Goal: Check status: Check status

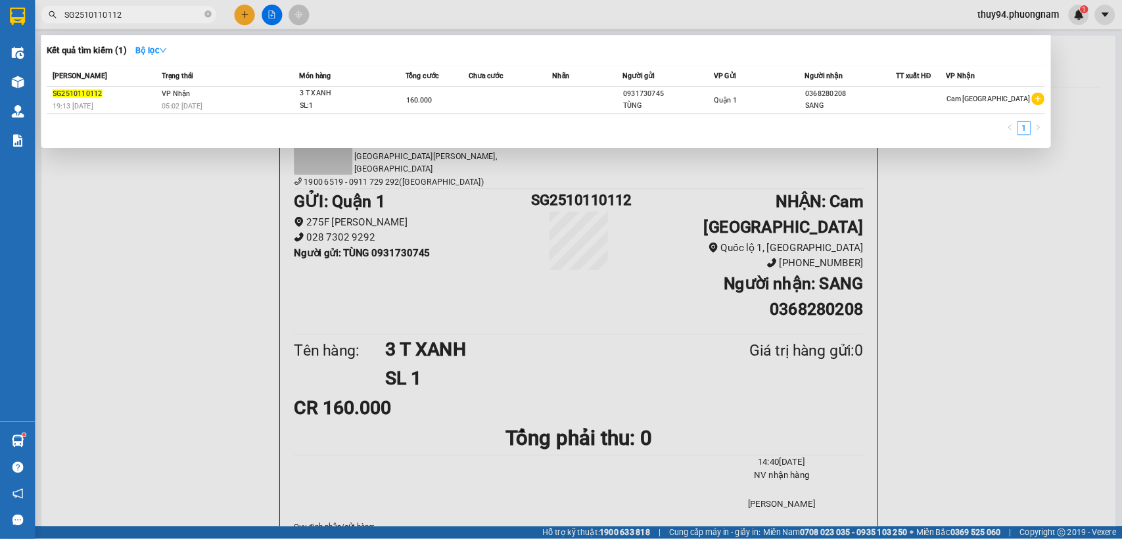
scroll to position [586, 0]
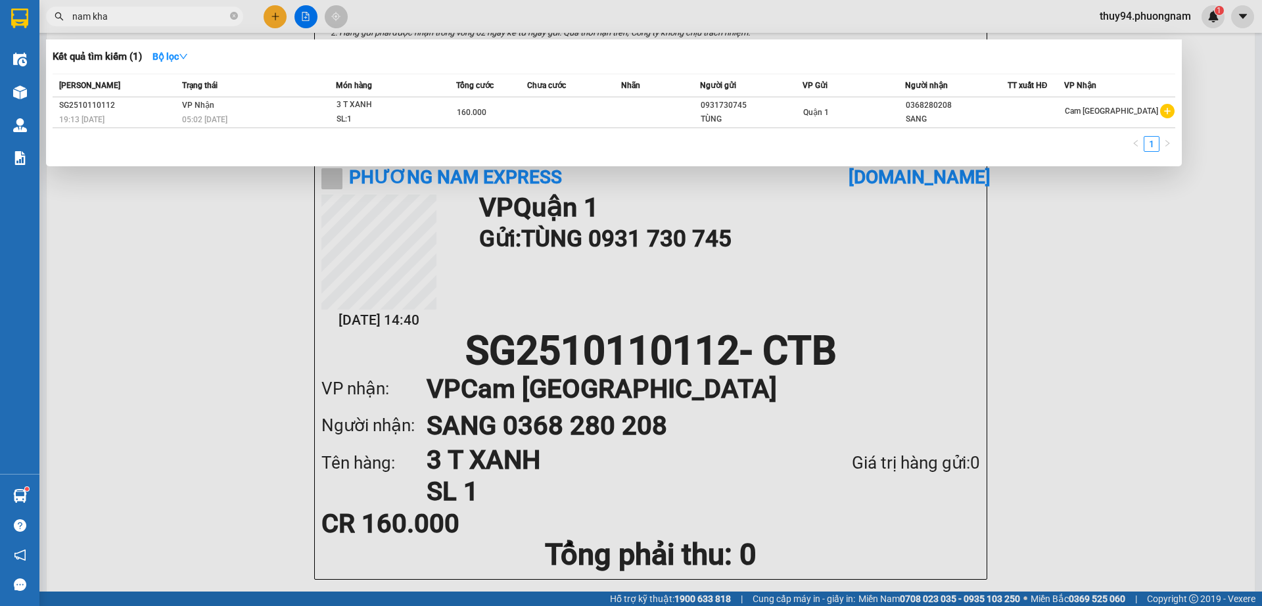
type input "nam kha"
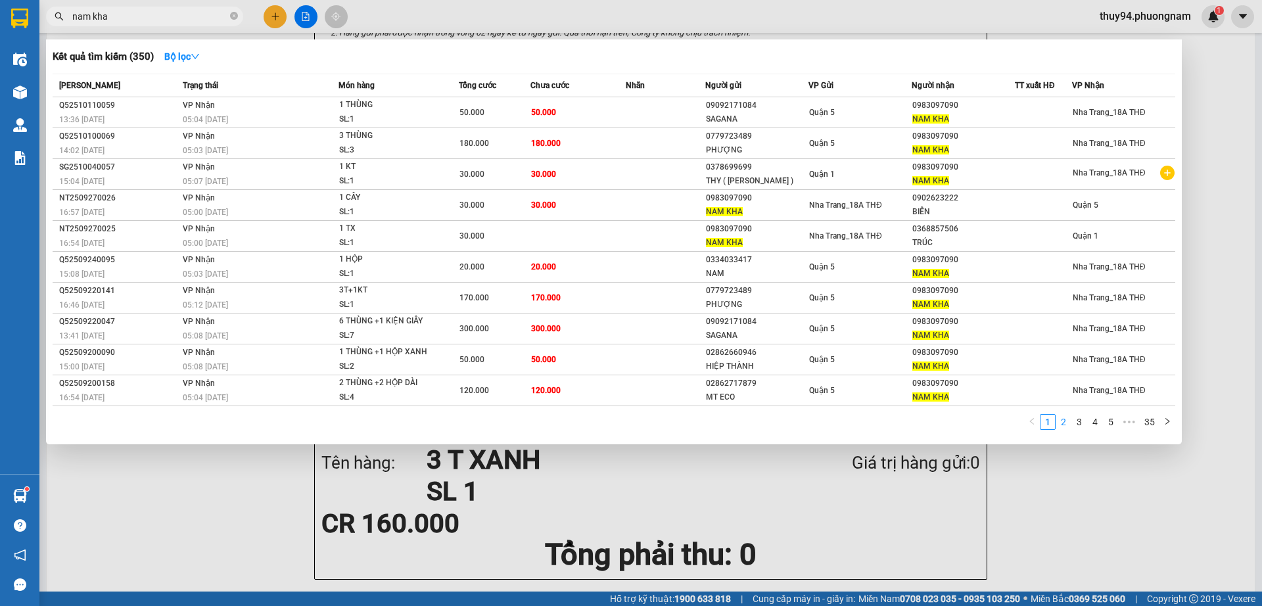
click at [1064, 423] on link "2" at bounding box center [1063, 422] width 14 height 14
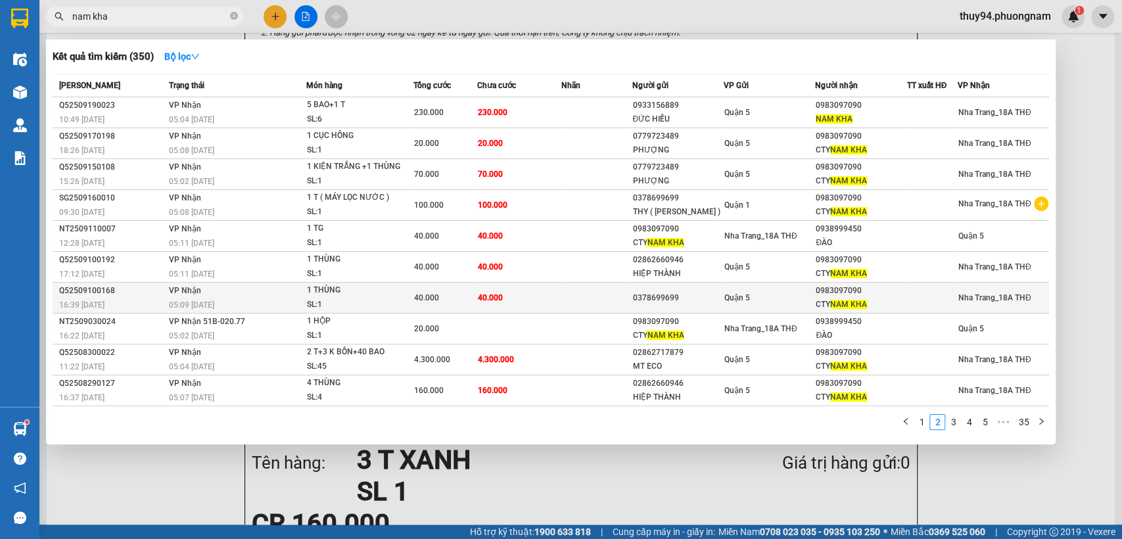
scroll to position [585, 0]
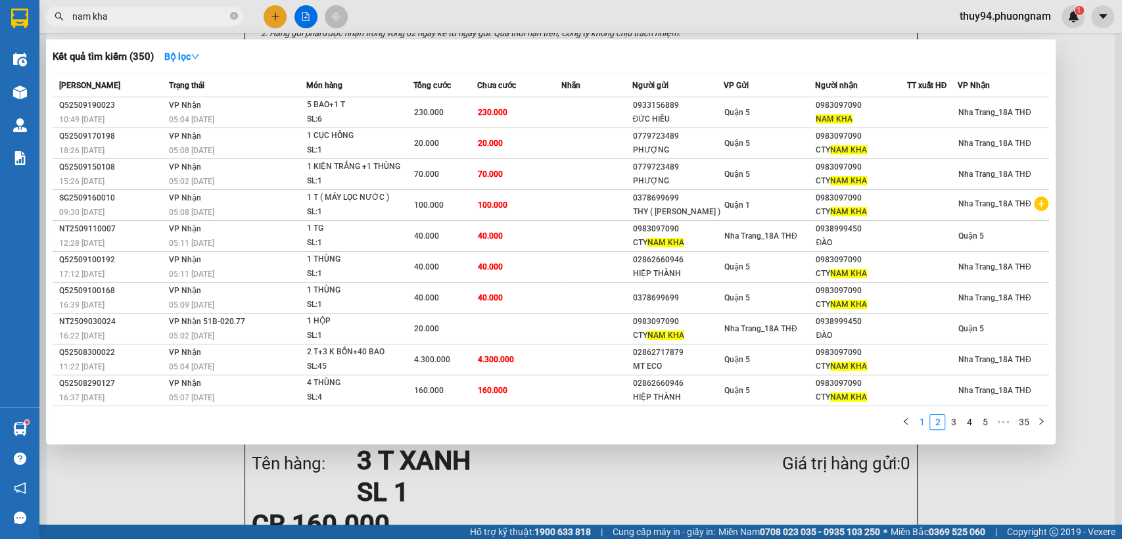
click at [923, 417] on link "1" at bounding box center [921, 422] width 14 height 14
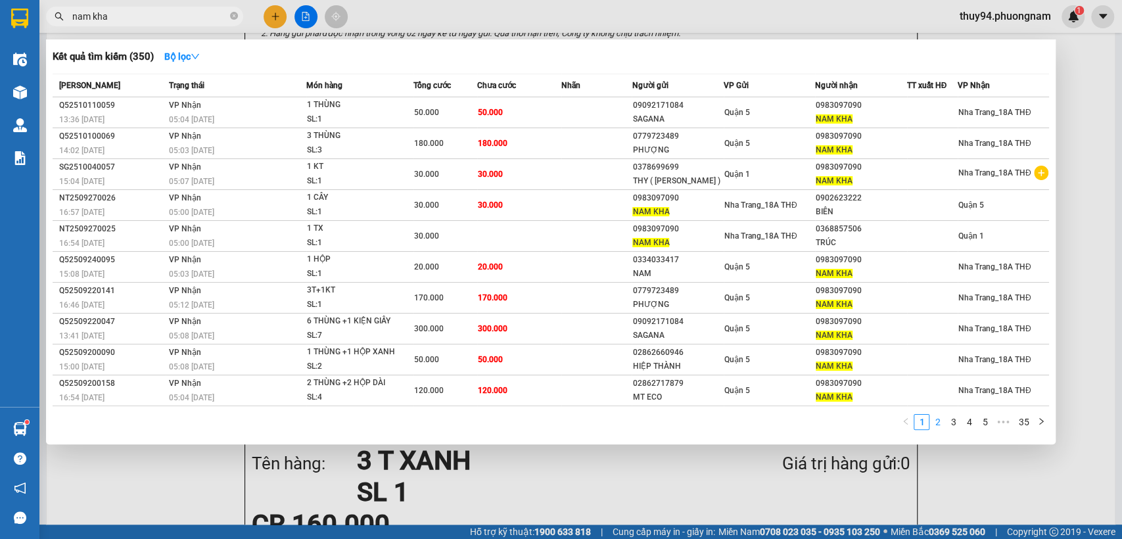
click at [941, 421] on link "2" at bounding box center [937, 422] width 14 height 14
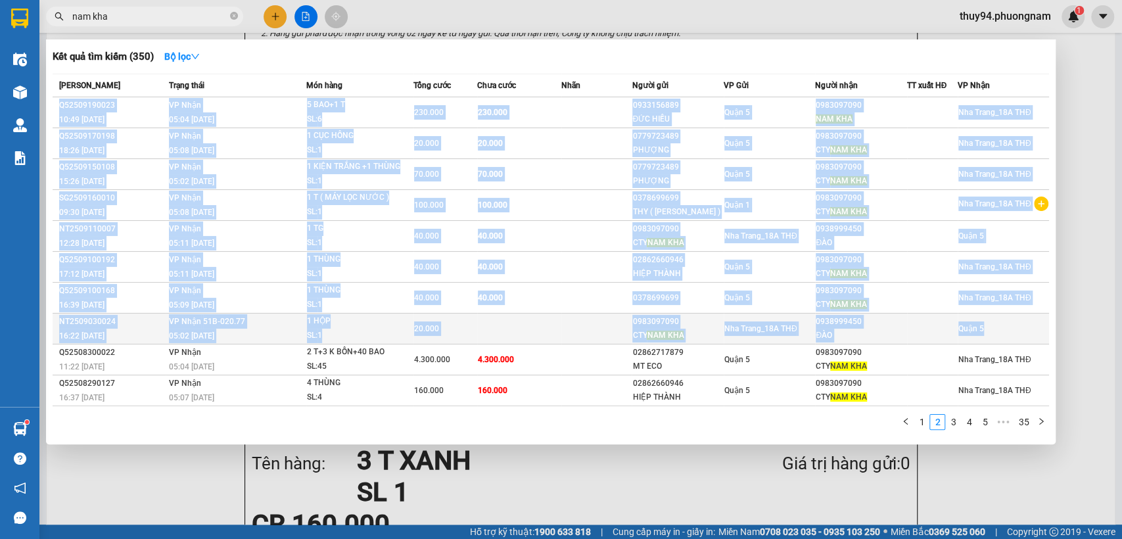
drag, startPoint x: 58, startPoint y: 96, endPoint x: 988, endPoint y: 322, distance: 956.3
click at [988, 322] on table "Mã ĐH Trạng thái Món hàng Tổng cước Chưa cước Nhãn Người gửi VP Gửi Người nhận …" at bounding box center [551, 240] width 996 height 333
copy tbody "L34244930986 06:54 - 48/41 IP Dolo 90:37 - 64/72 8 SIT+1 A CO: 8 928.097 090.24…"
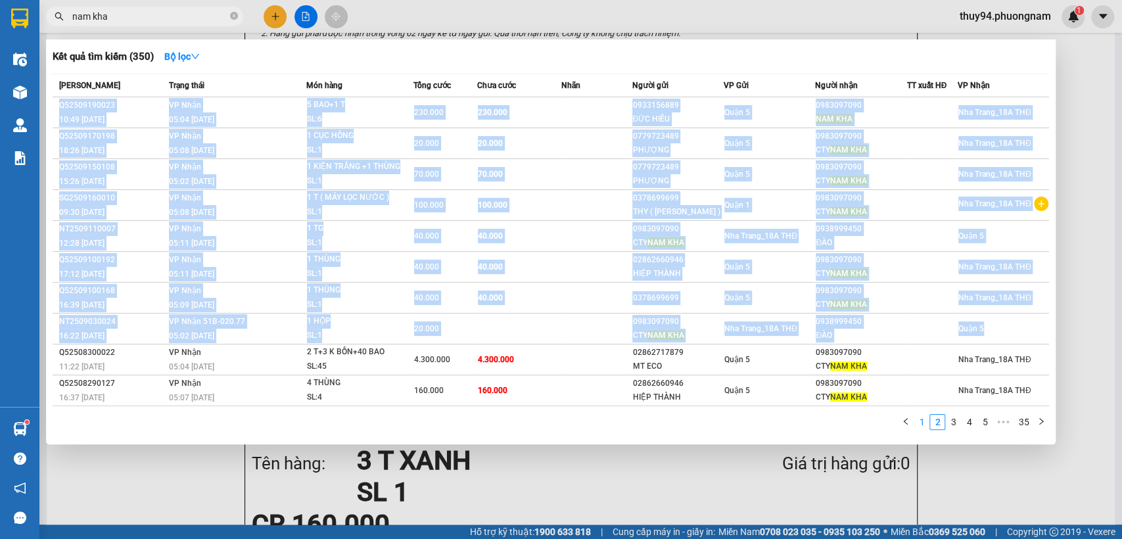
click at [923, 417] on link "1" at bounding box center [921, 422] width 14 height 14
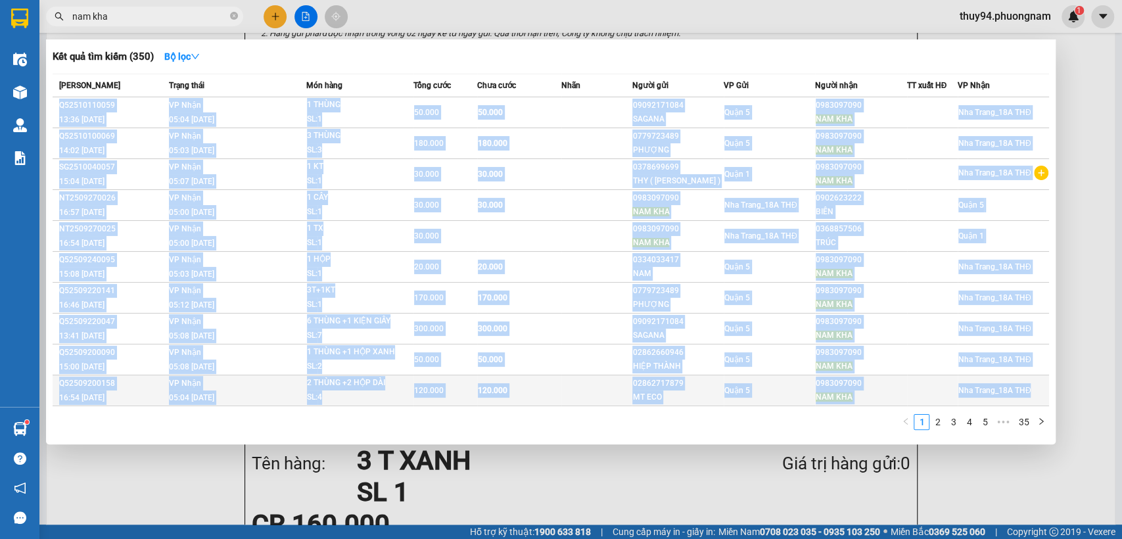
drag, startPoint x: 55, startPoint y: 98, endPoint x: 1041, endPoint y: 400, distance: 1031.5
click at [1041, 400] on tbody "Q52510110059 13:36 [DATE] VP Nhận 05:04 [DATE] 1 THÙNG SL: 1 50.000 50.000 0909…" at bounding box center [551, 251] width 996 height 309
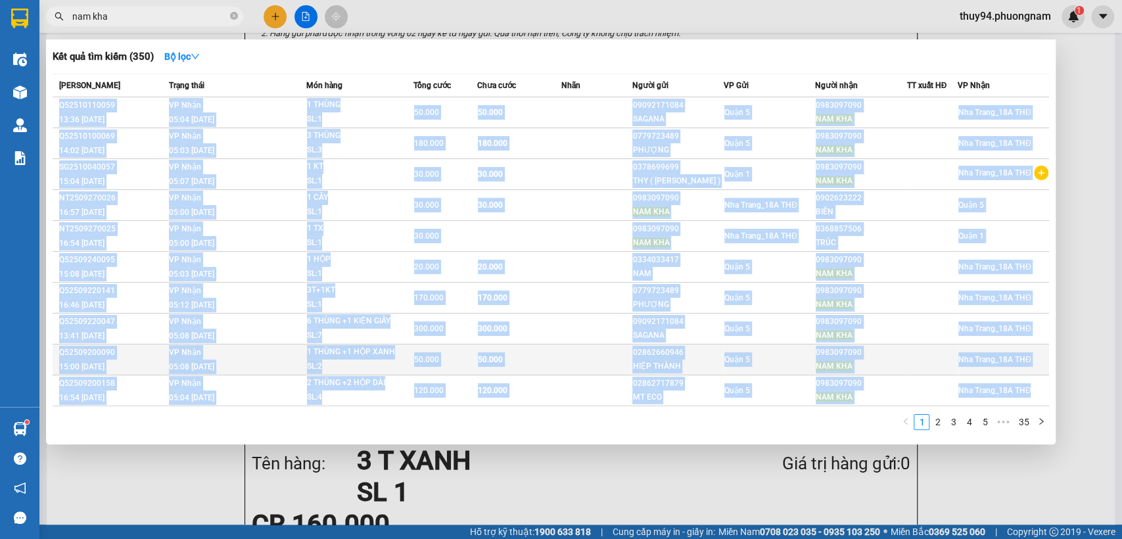
copy tbody "L21232534680 31:07 - 59/95 IP Dolo 70:39 - 48/61 2 SITAM CO: 9 70.273 35.379 68…"
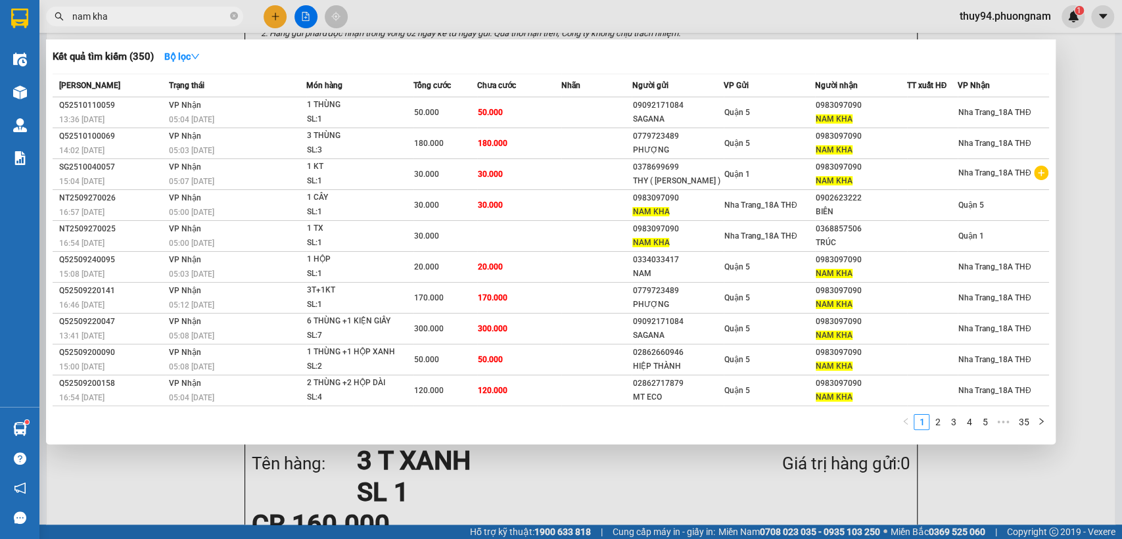
click at [170, 15] on input "nam kha" at bounding box center [149, 16] width 155 height 14
paste input "Q52510090049"
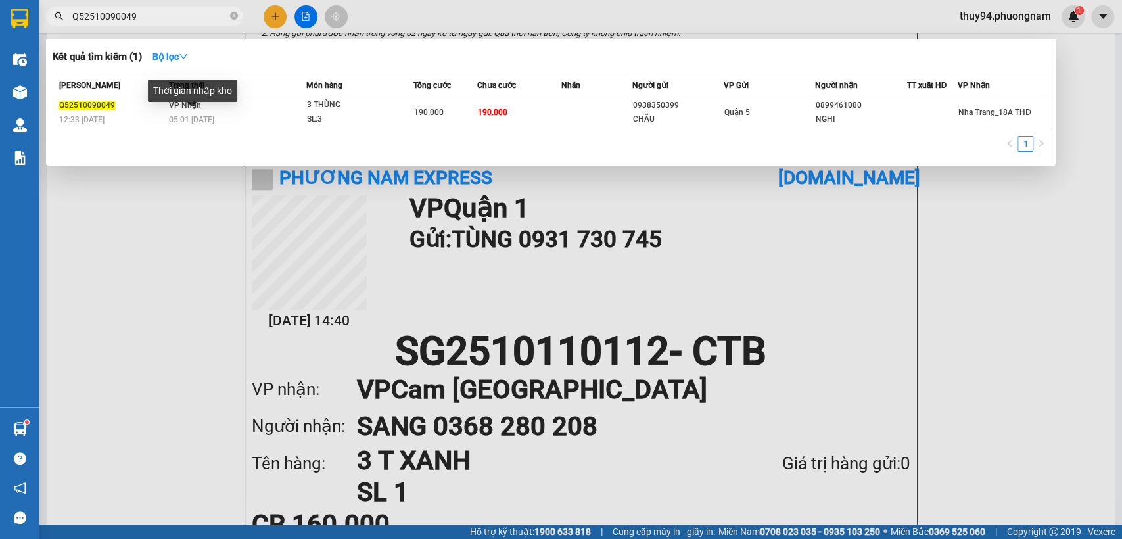
type input "Q52510090049"
